Goal: Find specific fact: Find specific fact

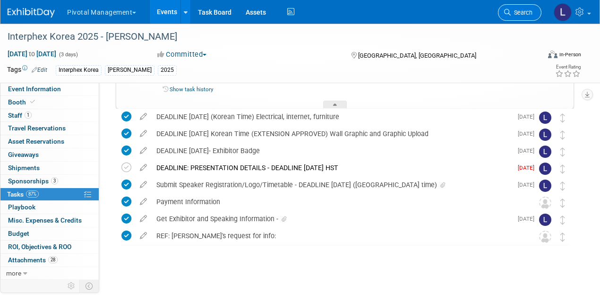
click at [517, 14] on span "Search" at bounding box center [522, 12] width 22 height 7
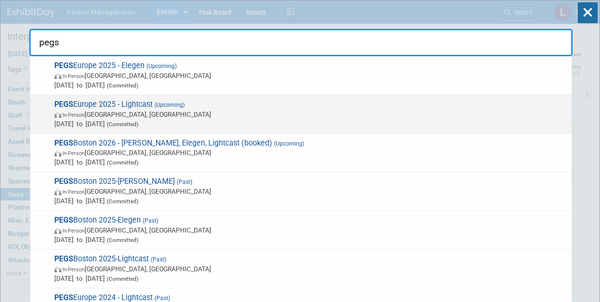
type input "pegs"
click at [94, 116] on span "In-Person [GEOGRAPHIC_DATA], [GEOGRAPHIC_DATA]" at bounding box center [310, 114] width 512 height 9
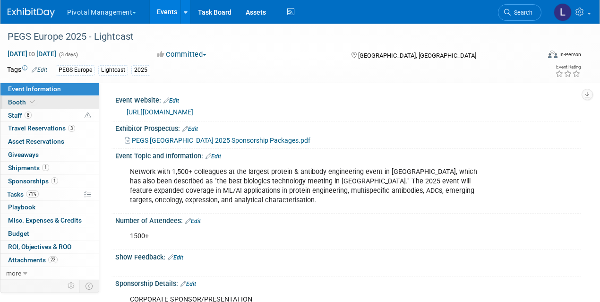
click at [29, 99] on span at bounding box center [32, 101] width 9 height 7
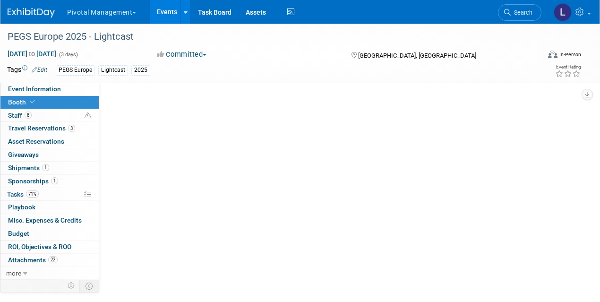
select select "Yes"
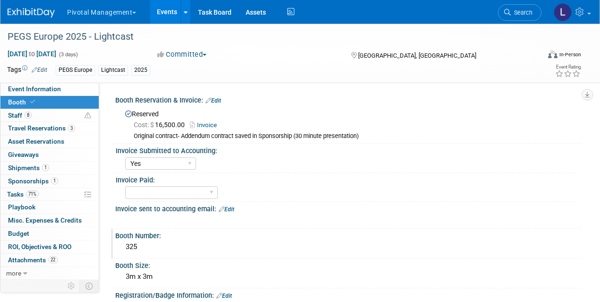
drag, startPoint x: 143, startPoint y: 248, endPoint x: 114, endPoint y: 246, distance: 29.4
click at [114, 246] on div "Booth Number: 325" at bounding box center [346, 244] width 470 height 30
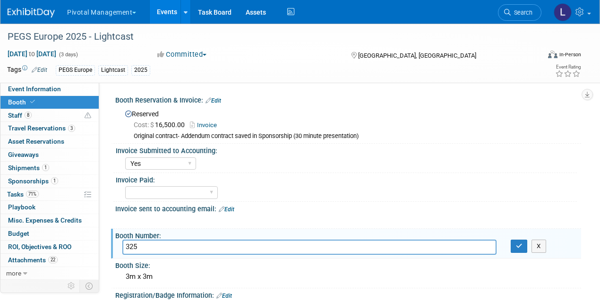
drag, startPoint x: 21, startPoint y: 91, endPoint x: 162, endPoint y: 89, distance: 141.2
click at [21, 91] on span "Event Information" at bounding box center [34, 89] width 53 height 8
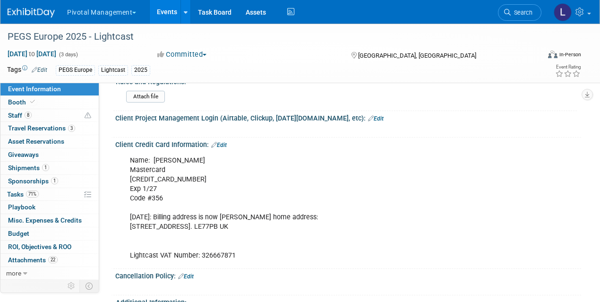
scroll to position [2028, 0]
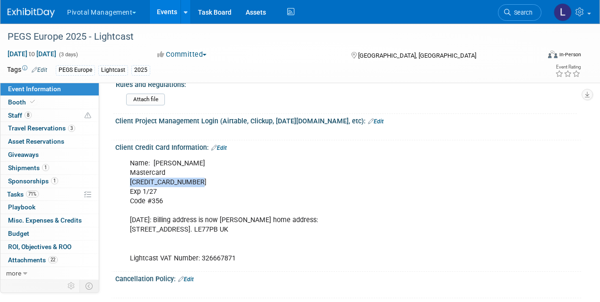
drag, startPoint x: 130, startPoint y: 172, endPoint x: 204, endPoint y: 176, distance: 73.3
click at [204, 176] on div "Name: Scott Brouilette Mastercard 5563 1409 6604 3335 Exp 1/27 Code #356 3/3/25…" at bounding box center [306, 211] width 366 height 114
copy div "5563 1409 6604 3335"
drag, startPoint x: 164, startPoint y: 191, endPoint x: 149, endPoint y: 190, distance: 14.7
click at [149, 190] on div "Name: Scott Brouilette Mastercard 5563 1409 6604 3335 Exp 1/27 Code #356 3/3/25…" at bounding box center [306, 211] width 366 height 114
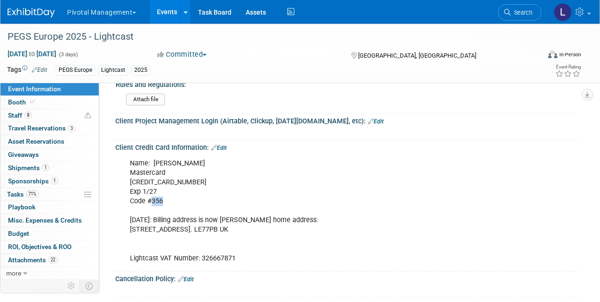
copy div "356"
drag, startPoint x: 131, startPoint y: 220, endPoint x: 186, endPoint y: 222, distance: 54.8
click at [186, 222] on div "Name: Scott Brouilette Mastercard 5563 1409 6604 3335 Exp 1/27 Code #356 3/3/25…" at bounding box center [306, 211] width 366 height 114
copy div "22 Babington Road"
